Goal: Task Accomplishment & Management: Manage account settings

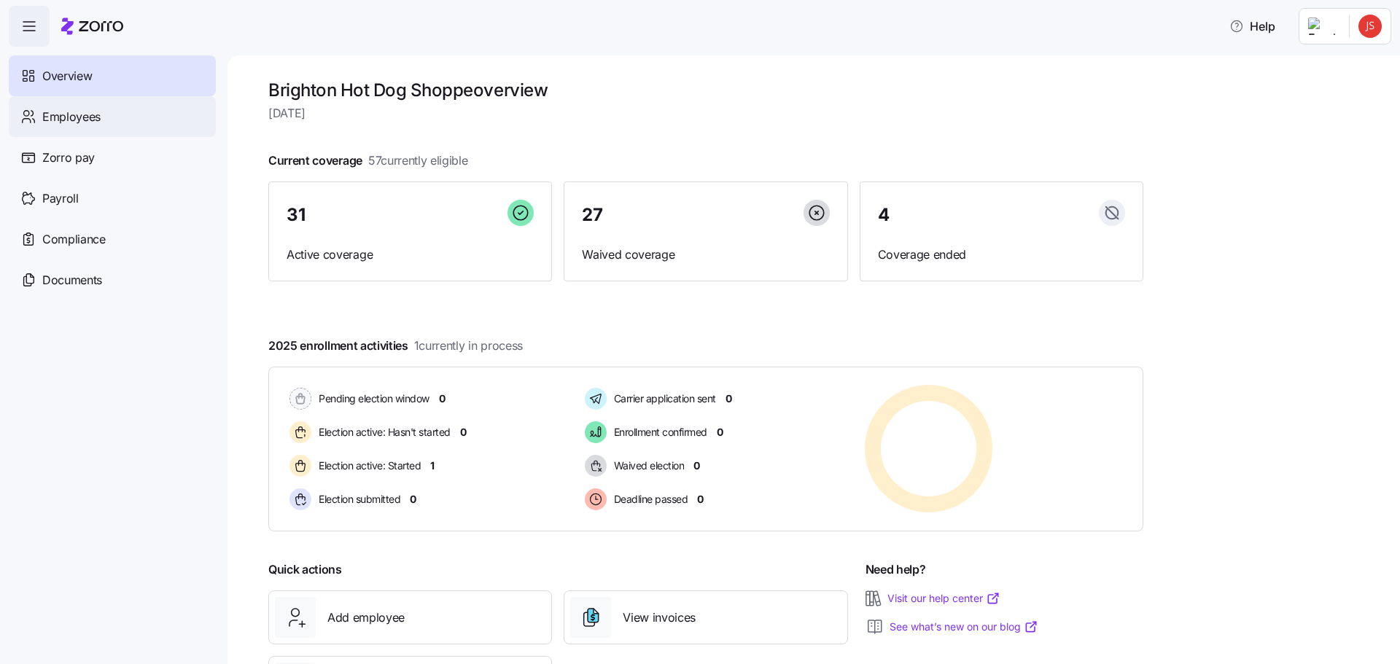
click at [96, 120] on span "Employees" at bounding box center [71, 117] width 58 height 18
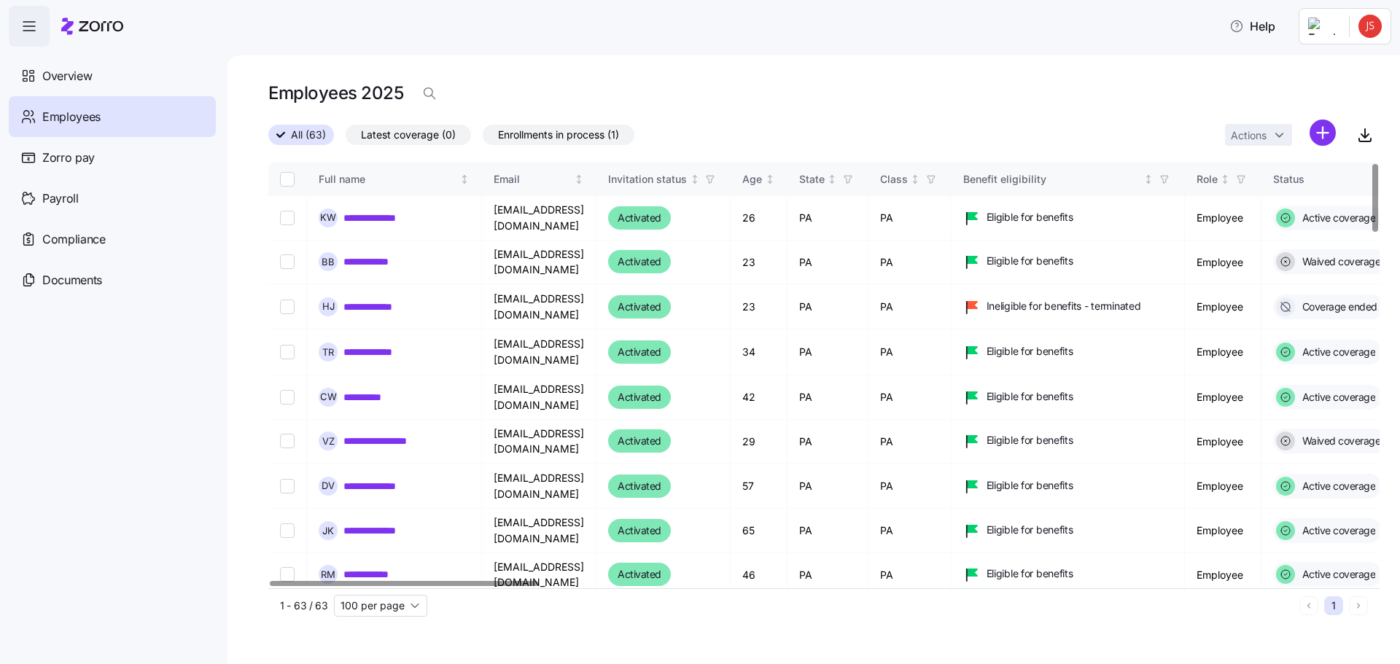
click at [568, 135] on span "Enrollments in process (1)" at bounding box center [558, 134] width 121 height 19
click at [483, 139] on input "Enrollments in process (1)" at bounding box center [483, 139] width 0 height 0
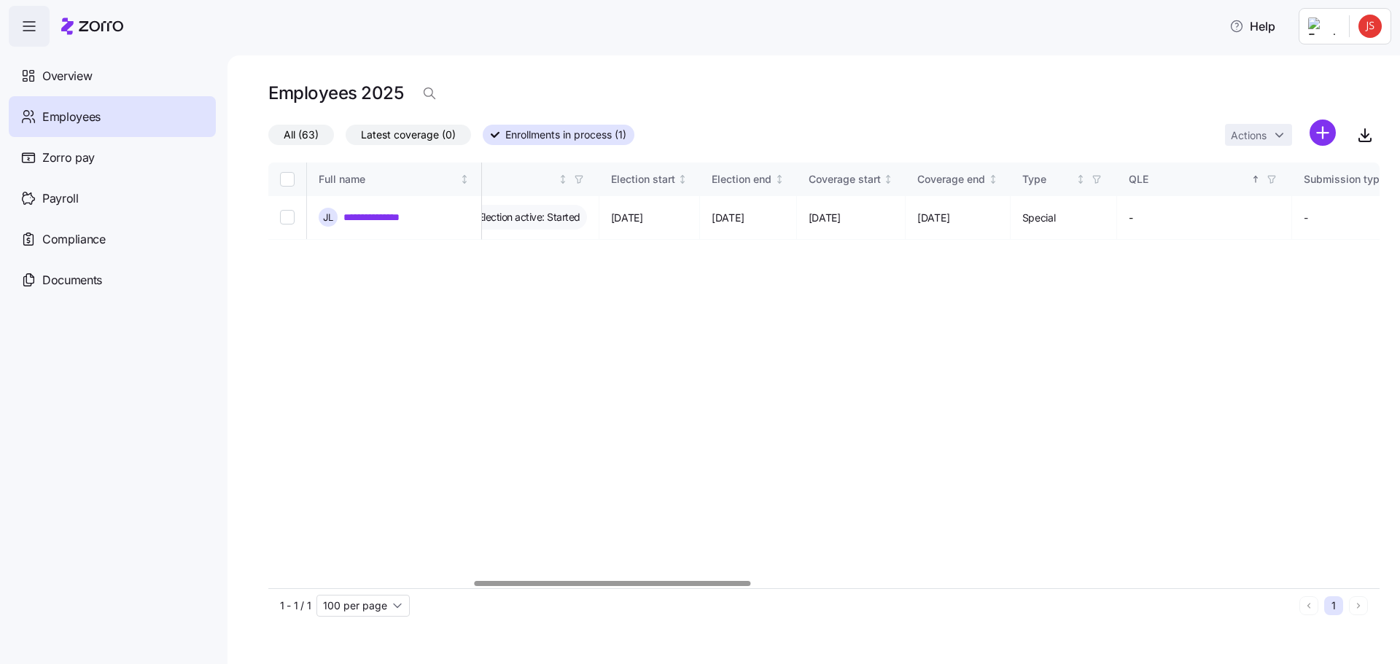
scroll to position [0, 762]
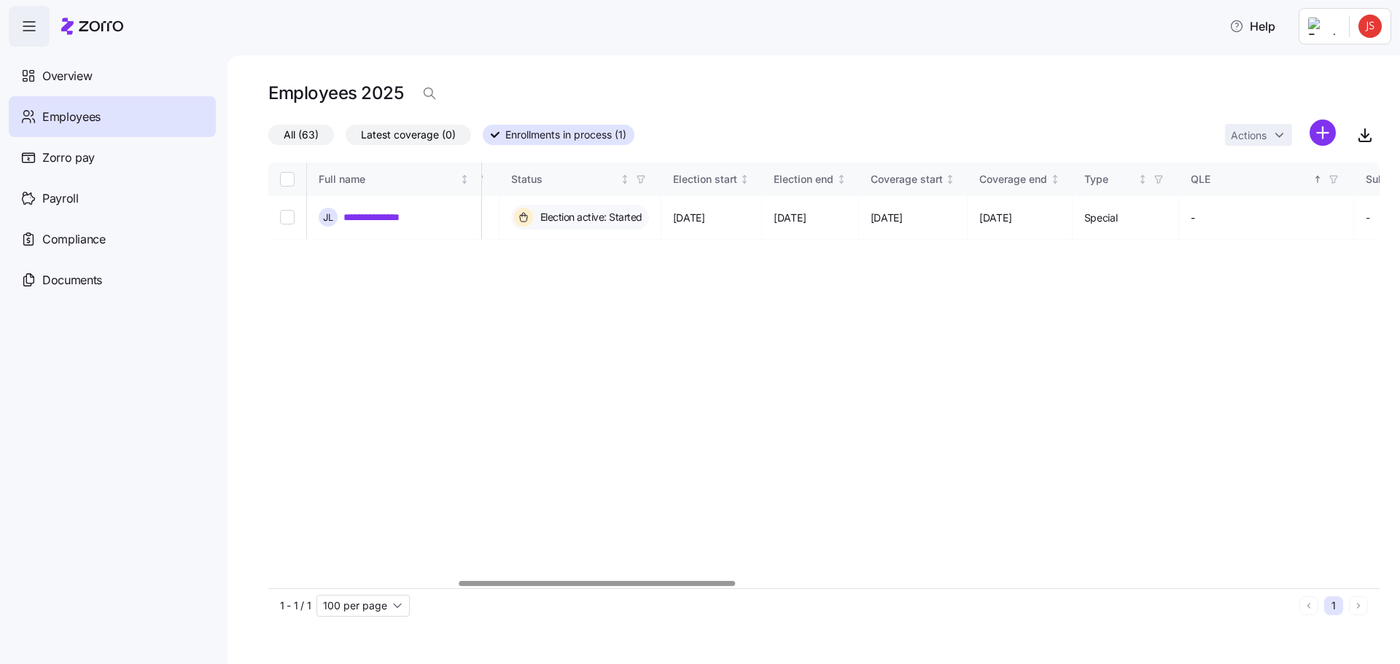
click at [719, 586] on div at bounding box center [597, 583] width 276 height 5
click at [83, 122] on span "Employees" at bounding box center [71, 117] width 58 height 18
click at [74, 112] on span "Employees" at bounding box center [71, 117] width 58 height 18
